Goal: Task Accomplishment & Management: Use online tool/utility

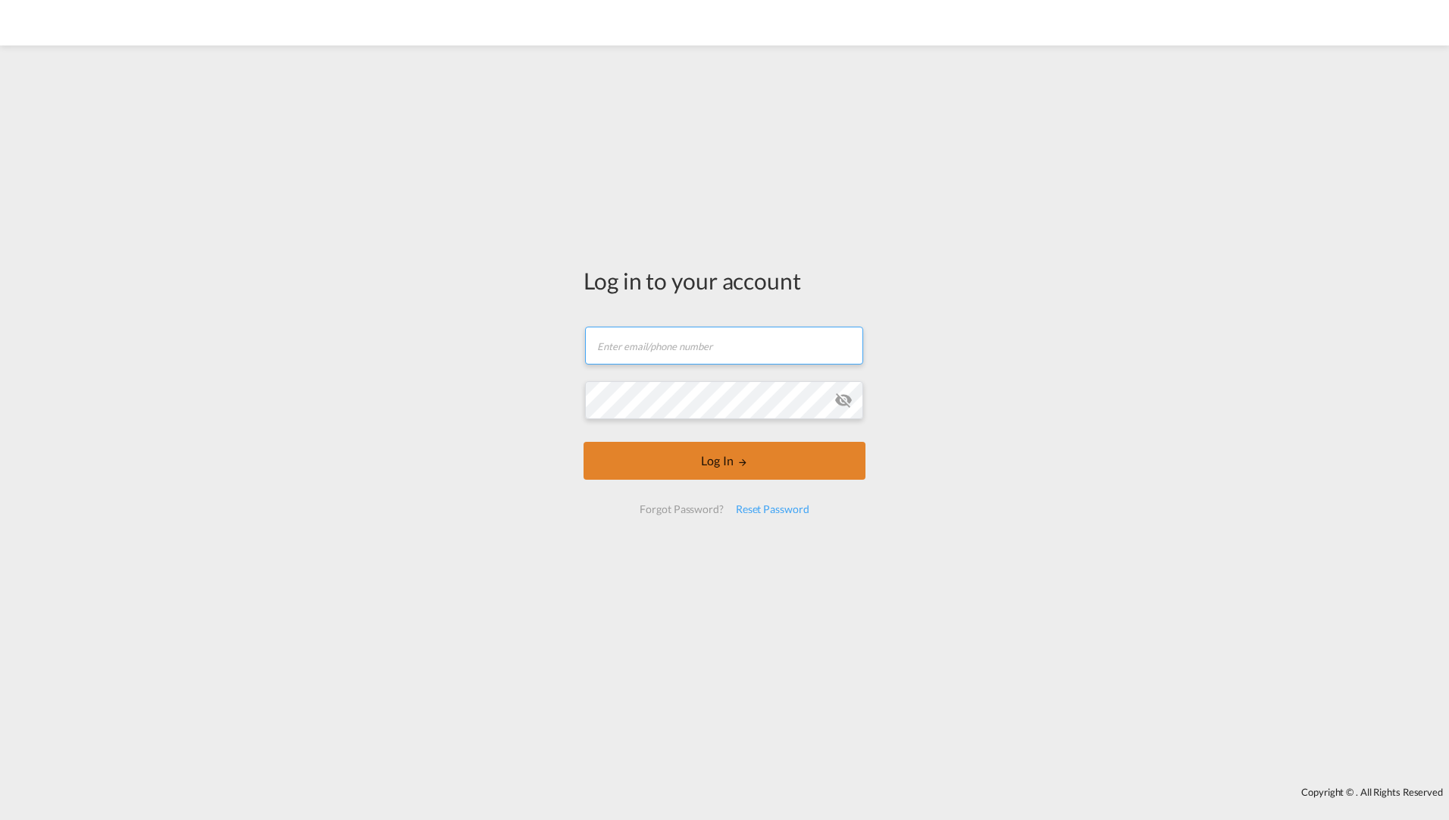
type input "[EMAIL_ADDRESS][DOMAIN_NAME]"
click at [709, 469] on button "Log In" at bounding box center [725, 461] width 282 height 38
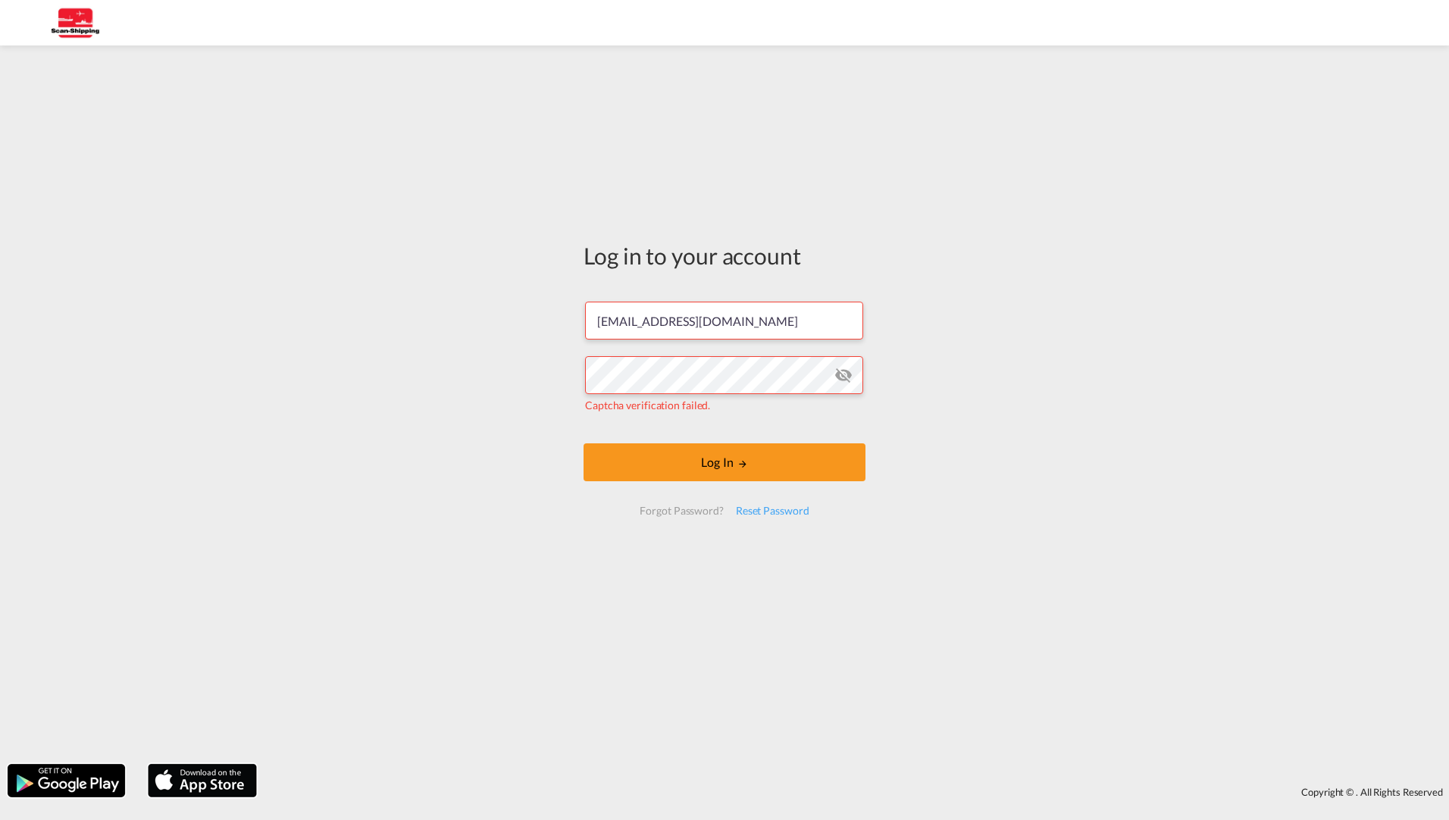
click at [845, 375] on md-icon "icon-eye-off" at bounding box center [844, 375] width 18 height 18
click at [719, 463] on button "Log In" at bounding box center [725, 462] width 282 height 38
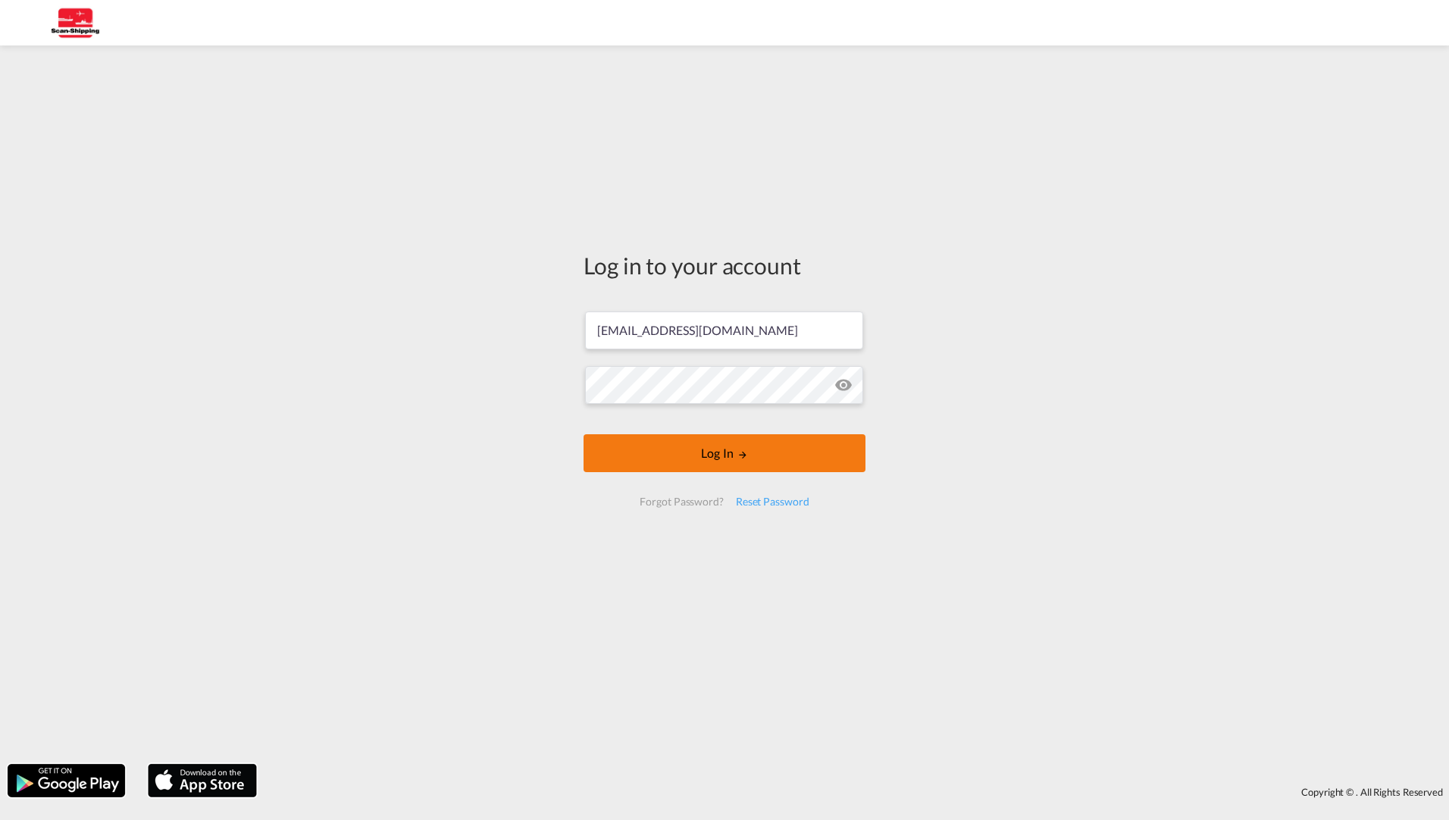
click at [702, 444] on button "Log In" at bounding box center [725, 453] width 282 height 38
type input "[EMAIL_ADDRESS][DOMAIN_NAME]"
click at [766, 453] on form "[EMAIL_ADDRESS][DOMAIN_NAME] Email field is required Password field is required…" at bounding box center [725, 408] width 282 height 225
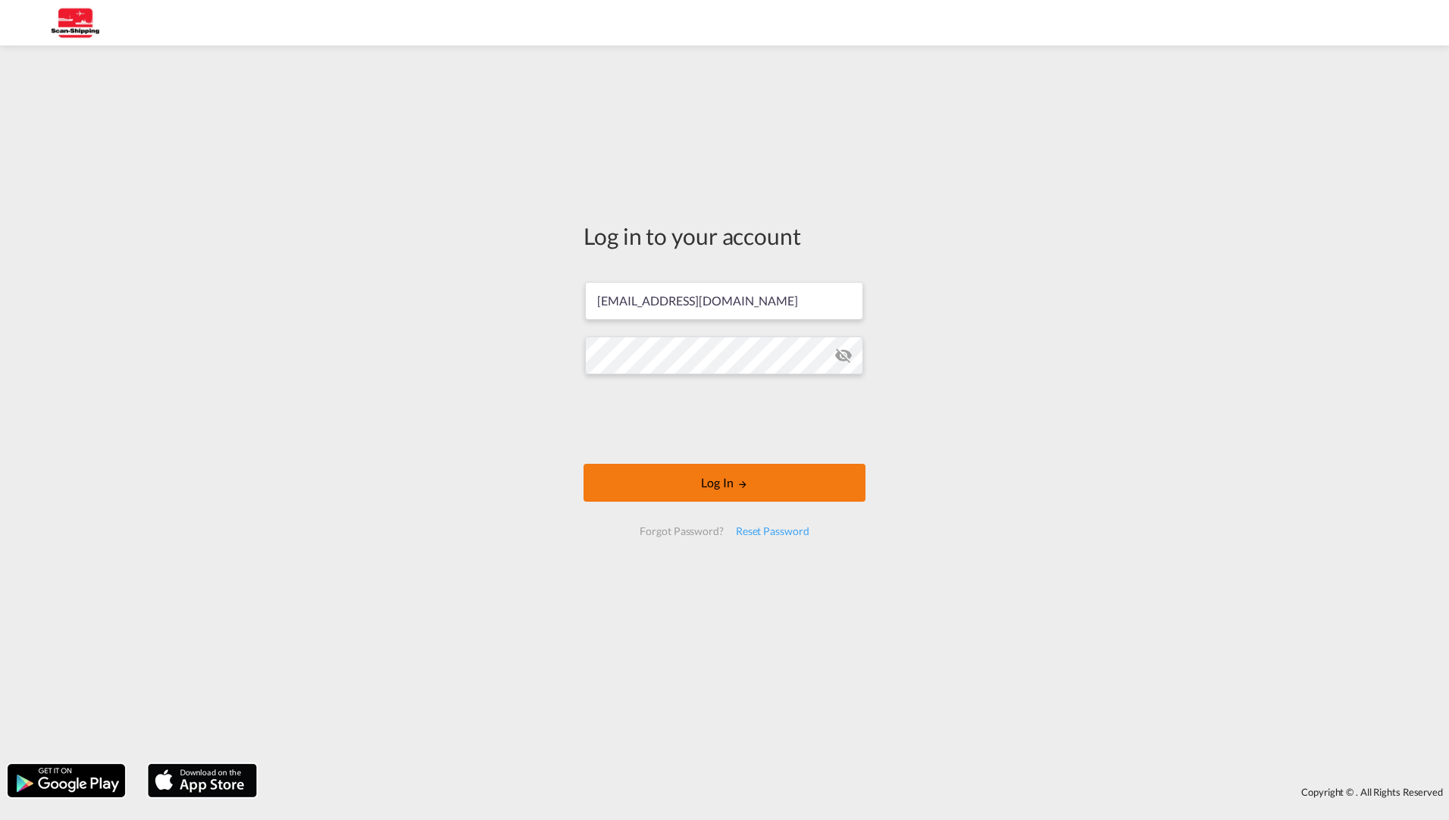
click at [731, 483] on button "Log In" at bounding box center [725, 483] width 282 height 38
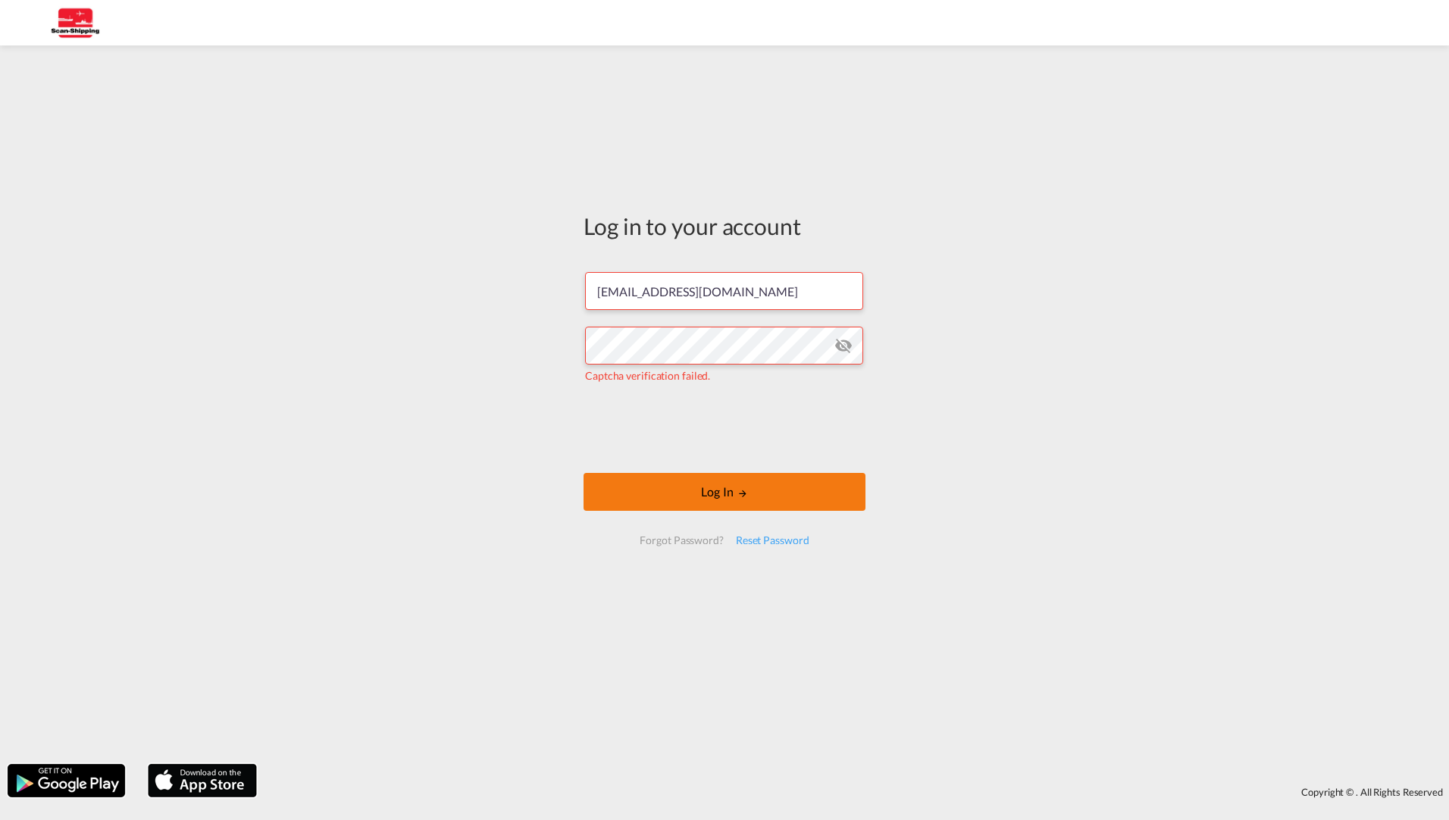
click at [697, 488] on button "Log In" at bounding box center [725, 492] width 282 height 38
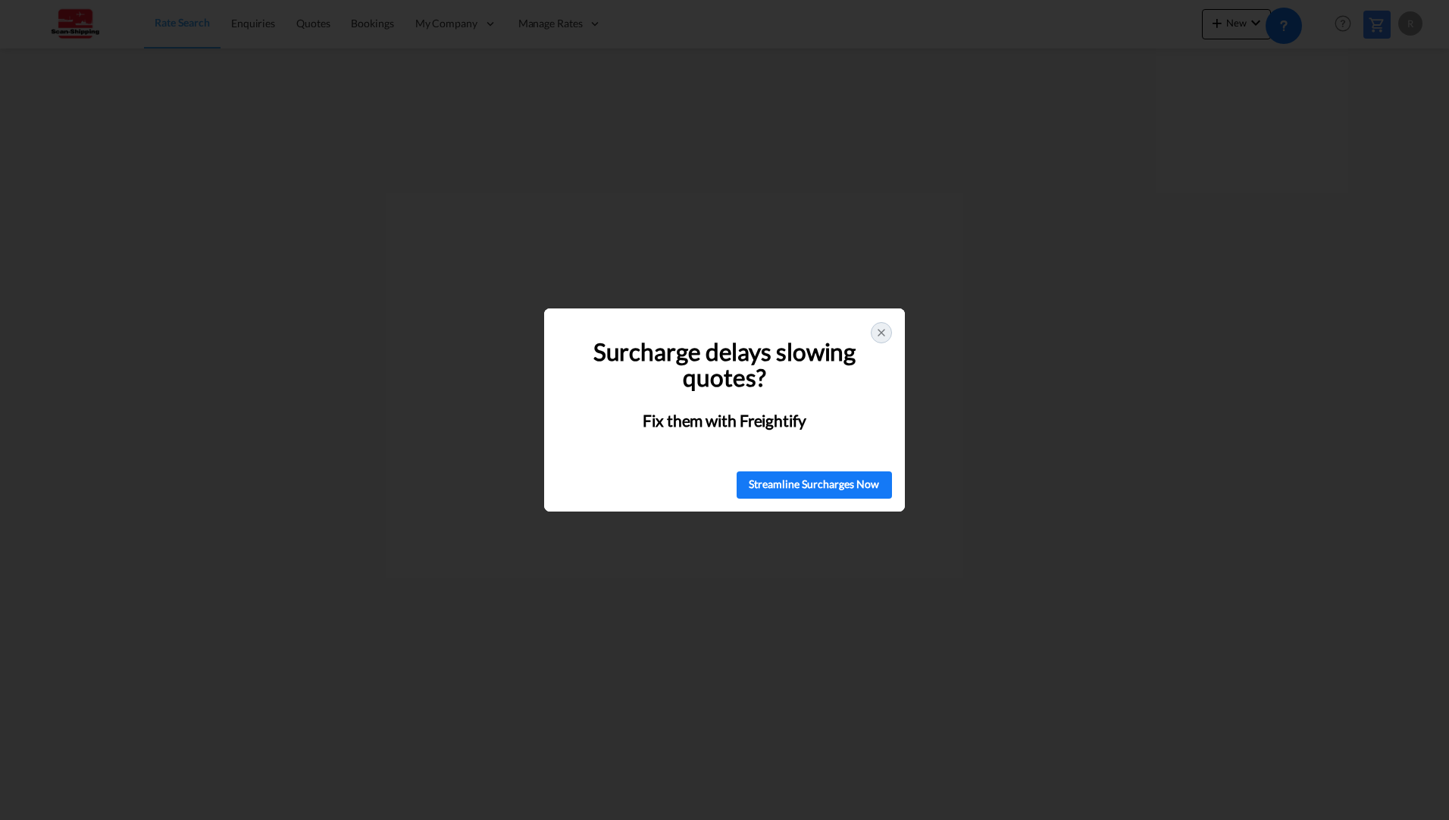
click at [888, 337] on div at bounding box center [881, 332] width 21 height 21
